Goal: Transaction & Acquisition: Download file/media

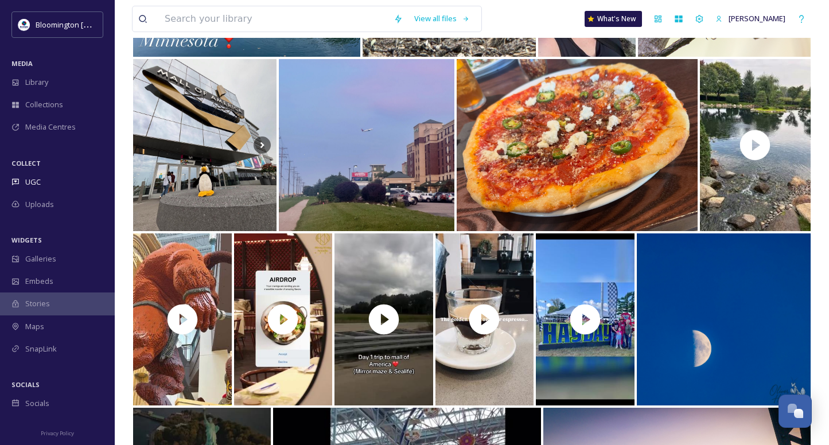
scroll to position [3016, 0]
click at [45, 84] on span "Library" at bounding box center [36, 82] width 23 height 11
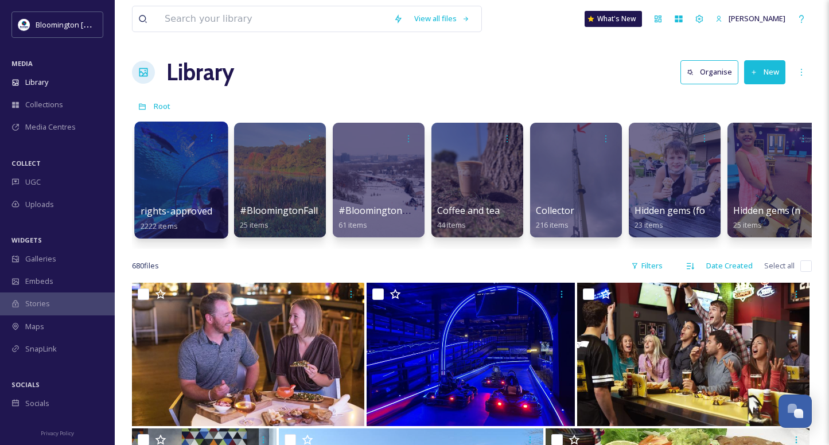
click at [196, 174] on div at bounding box center [181, 180] width 94 height 117
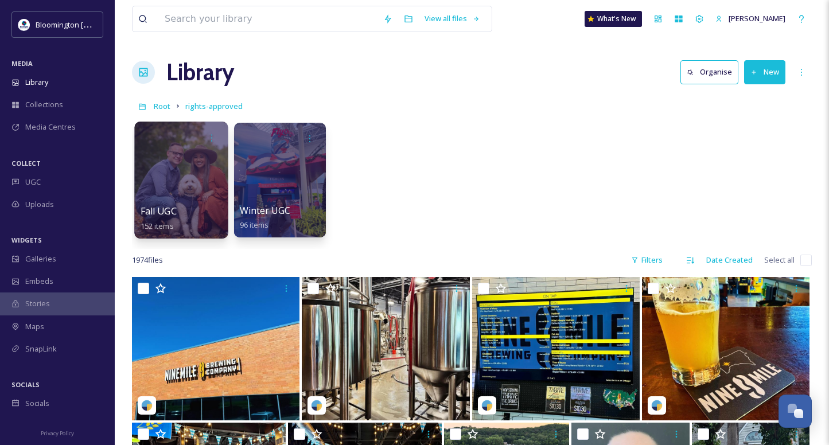
click at [166, 177] on div at bounding box center [181, 180] width 94 height 117
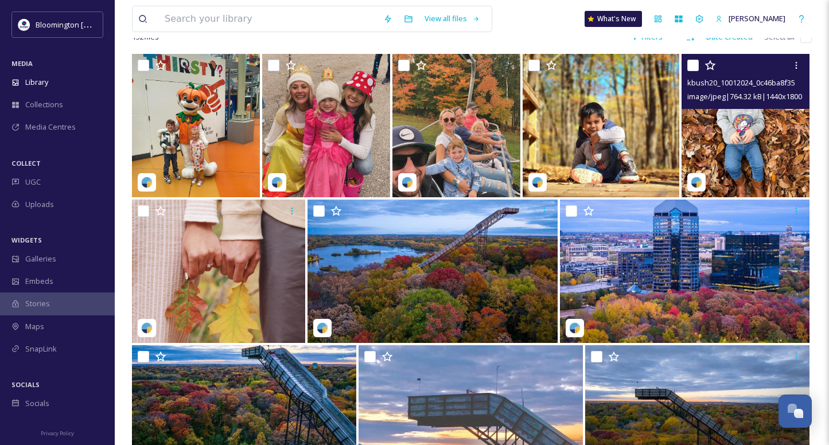
scroll to position [102, 0]
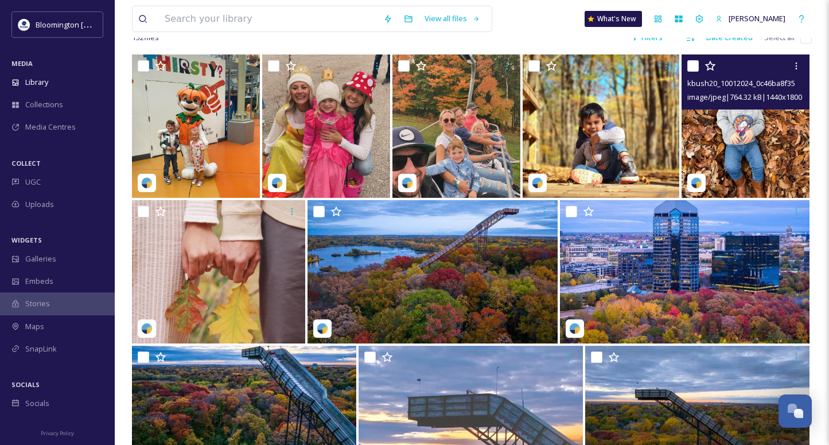
click at [724, 137] on img at bounding box center [746, 126] width 128 height 143
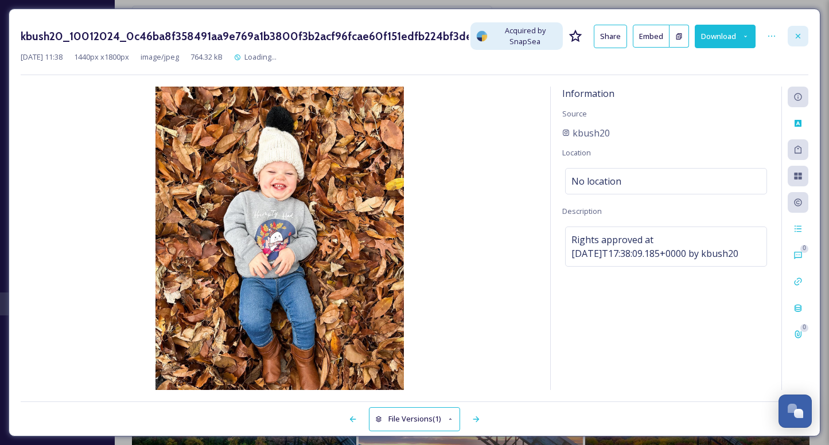
click at [794, 37] on icon at bounding box center [798, 36] width 9 height 9
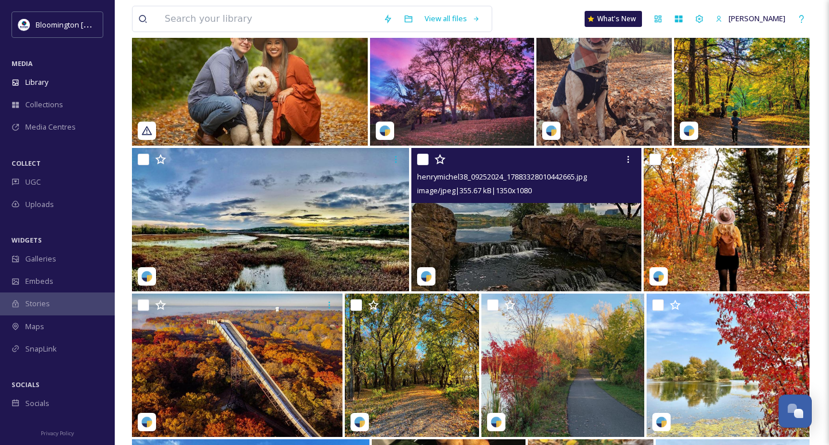
scroll to position [2783, 0]
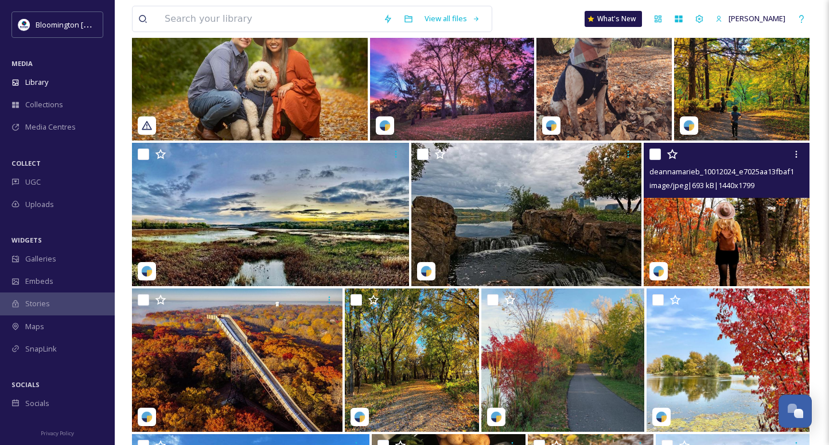
click at [709, 230] on img at bounding box center [727, 214] width 166 height 143
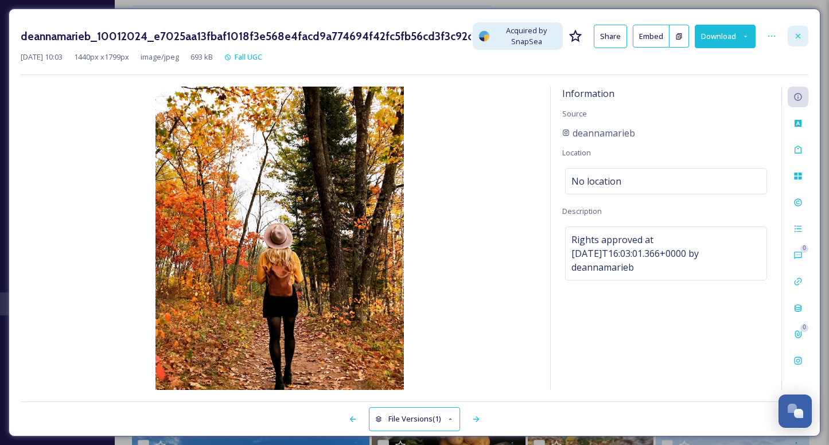
click at [792, 37] on div at bounding box center [798, 36] width 21 height 21
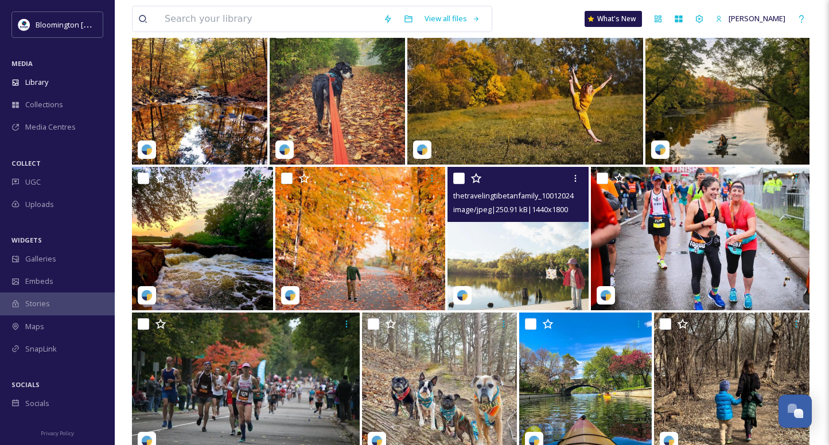
scroll to position [3491, 0]
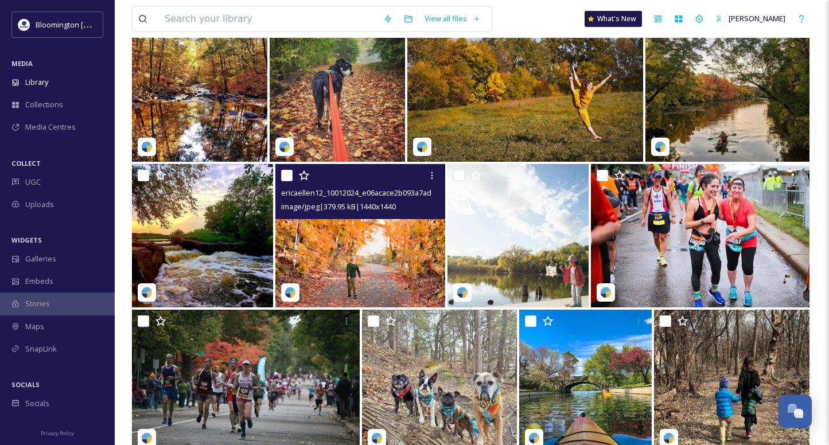
click at [377, 267] on img at bounding box center [360, 235] width 170 height 143
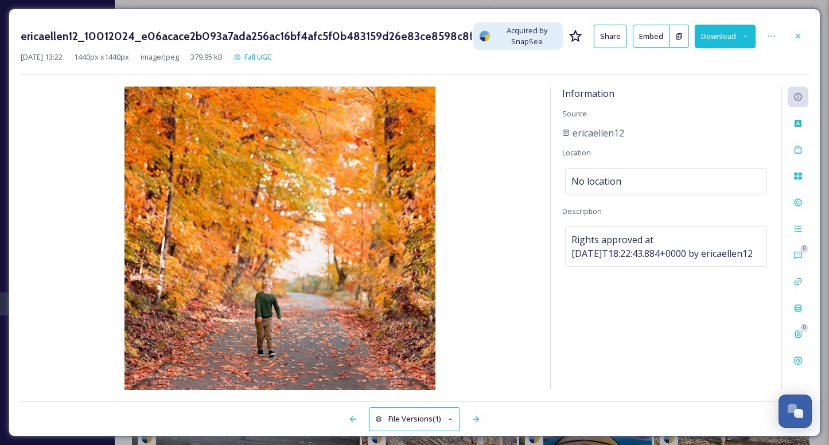
click at [733, 37] on button "Download" at bounding box center [725, 37] width 61 height 24
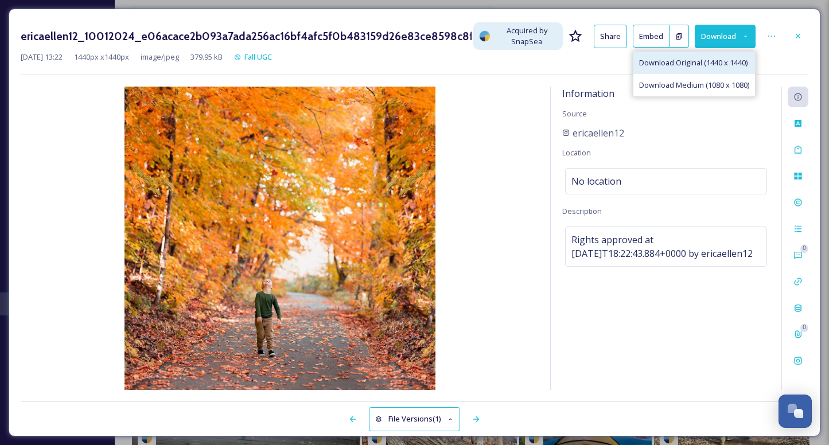
click at [714, 63] on span "Download Original (1440 x 1440)" at bounding box center [693, 62] width 108 height 11
